Goal: Go to known website: Go to known website

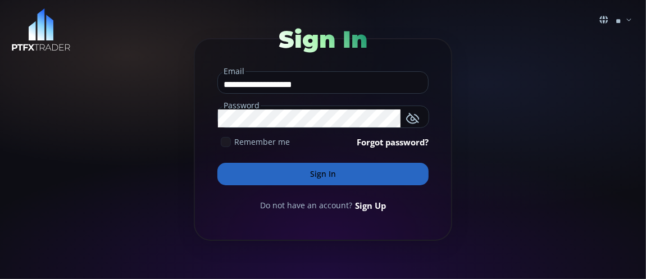
click at [327, 173] on button "Sign In" at bounding box center [322, 174] width 211 height 22
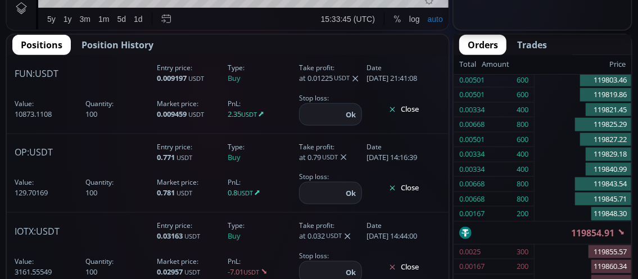
scroll to position [674, 0]
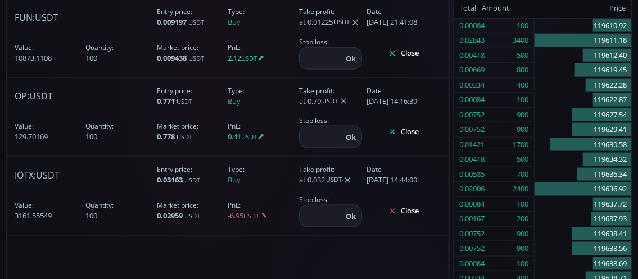
scroll to position [151, 0]
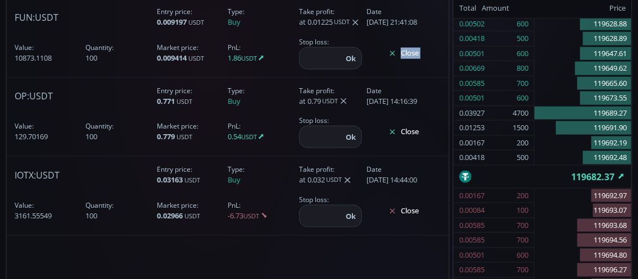
drag, startPoint x: 370, startPoint y: 74, endPoint x: 363, endPoint y: 53, distance: 21.8
click at [363, 53] on div "Date Pair Side Value Quantity Entry price Market price PnL Take profit Stop los…" at bounding box center [227, 173] width 441 height 348
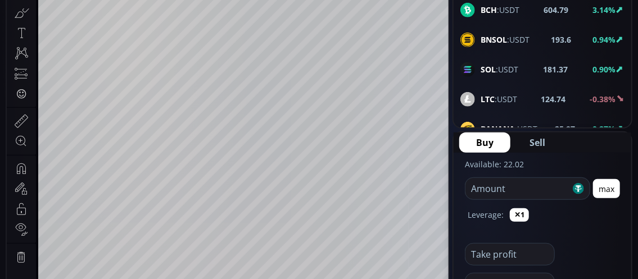
scroll to position [281, 0]
